Goal: Complete application form: Complete application form

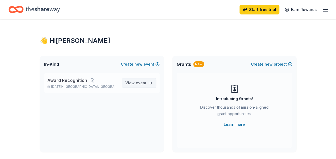
click at [140, 83] on span "event" at bounding box center [141, 83] width 11 height 5
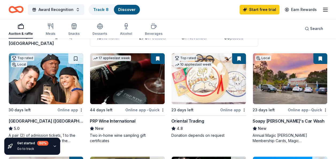
scroll to position [47, 0]
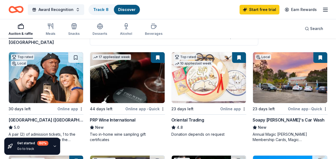
click at [240, 53] on button at bounding box center [239, 57] width 14 height 11
click at [273, 118] on div "Soapy Joe's Car Wash" at bounding box center [289, 120] width 72 height 6
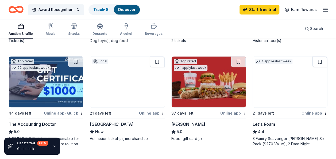
scroll to position [244, 0]
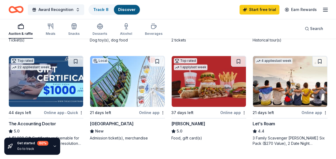
click at [130, 113] on div "21 days left" at bounding box center [114, 112] width 48 height 7
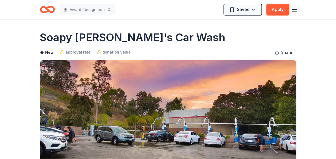
click at [298, 8] on div "Award Recognition Saved Apply" at bounding box center [168, 9] width 274 height 19
click at [295, 10] on icon "button" at bounding box center [294, 9] width 6 height 6
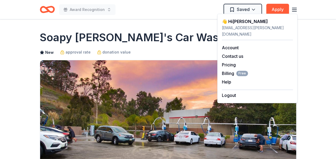
click at [202, 31] on div "Soapy Joe's Car Wash" at bounding box center [168, 37] width 257 height 15
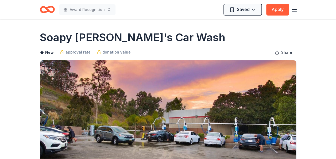
click at [46, 10] on icon "Home" at bounding box center [50, 9] width 8 height 5
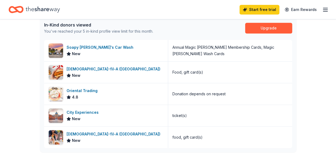
scroll to position [145, 0]
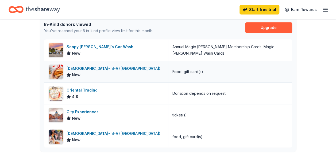
click at [123, 65] on div "[DEMOGRAPHIC_DATA]-fil-A ([GEOGRAPHIC_DATA])" at bounding box center [115, 68] width 96 height 6
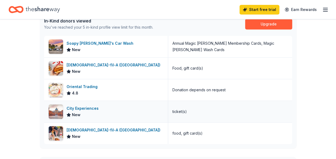
scroll to position [149, 0]
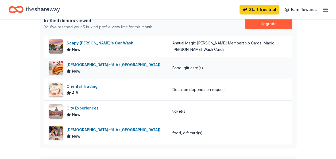
click at [117, 65] on div "[DEMOGRAPHIC_DATA]-fil-A ([GEOGRAPHIC_DATA])" at bounding box center [115, 65] width 96 height 6
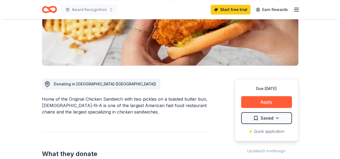
scroll to position [112, 0]
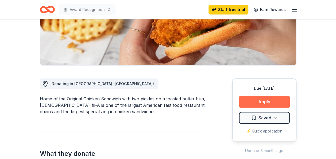
click at [258, 96] on button "Apply" at bounding box center [264, 102] width 51 height 12
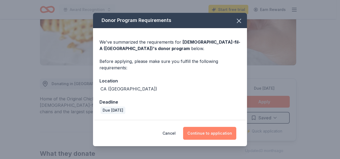
click at [214, 136] on button "Continue to application" at bounding box center [209, 133] width 53 height 13
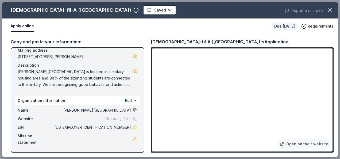
scroll to position [0, 0]
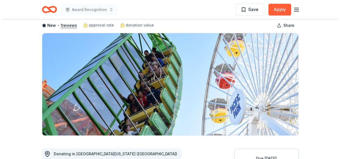
scroll to position [29, 0]
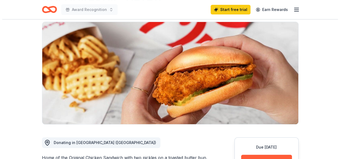
scroll to position [108, 0]
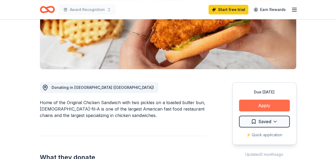
click at [267, 100] on button "Apply" at bounding box center [264, 106] width 51 height 12
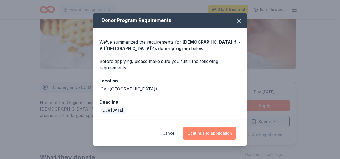
click at [209, 134] on button "Continue to application" at bounding box center [209, 133] width 53 height 13
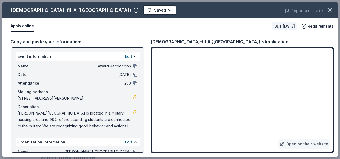
click at [276, 9] on div "Report a mistake" at bounding box center [273, 10] width 130 height 15
